Goal: Information Seeking & Learning: Learn about a topic

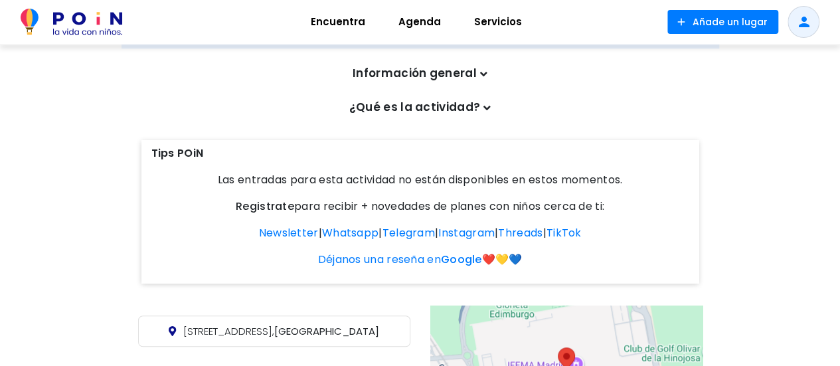
scroll to position [457, 0]
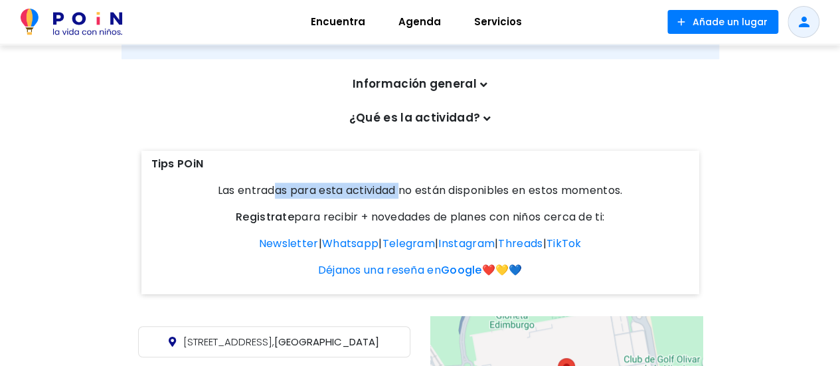
drag, startPoint x: 274, startPoint y: 191, endPoint x: 398, endPoint y: 192, distance: 124.8
click at [398, 192] on p "Las entradas para esta actividad no están disponibles en estos momentos." at bounding box center [420, 191] width 538 height 16
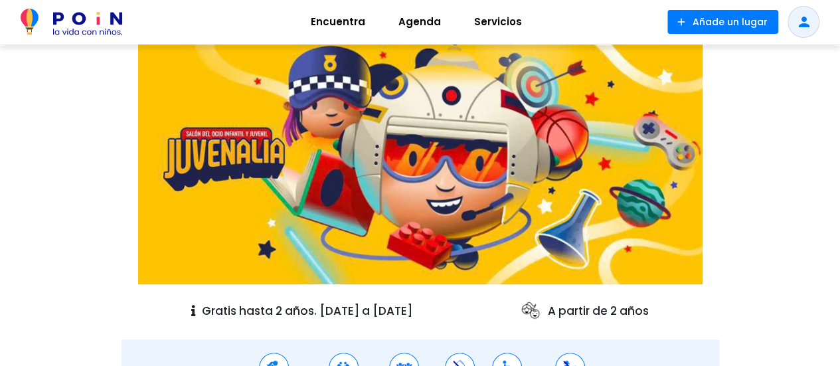
scroll to position [125, 0]
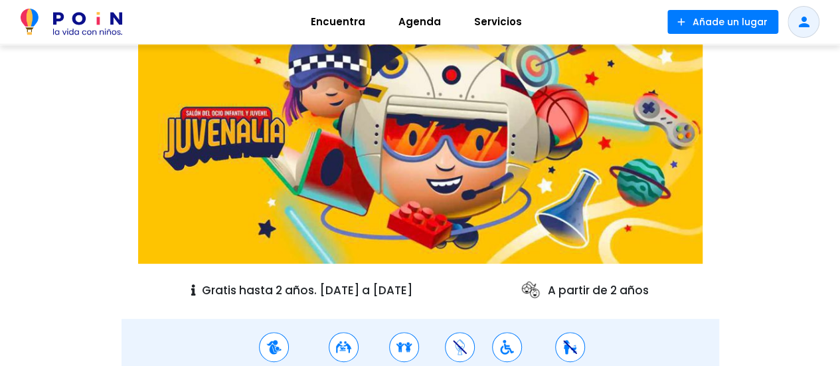
click at [332, 167] on img at bounding box center [420, 138] width 564 height 251
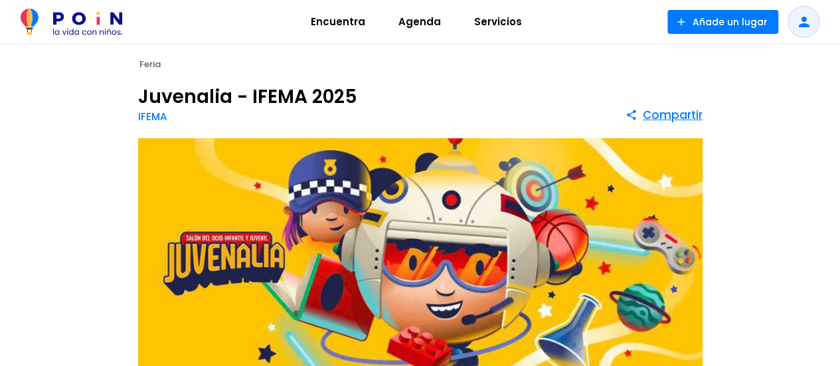
scroll to position [0, 0]
click at [189, 98] on h1 "Juvenalia - IFEMA 2025" at bounding box center [247, 97] width 219 height 19
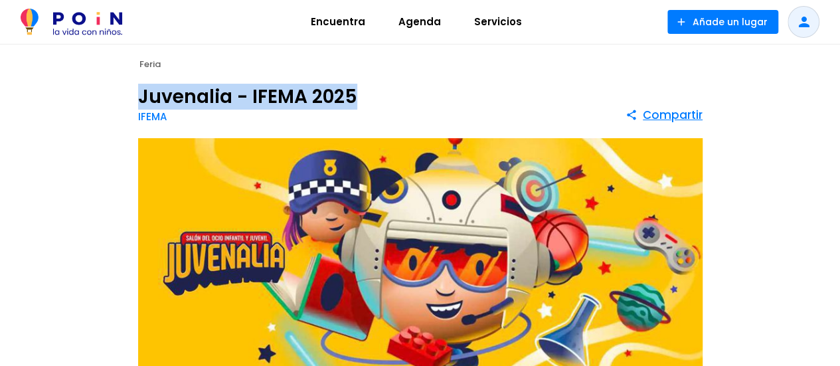
click at [189, 98] on h1 "Juvenalia - IFEMA 2025" at bounding box center [247, 97] width 219 height 19
copy div "Juvenalia - IFEMA 2025"
